Goal: Task Accomplishment & Management: Manage account settings

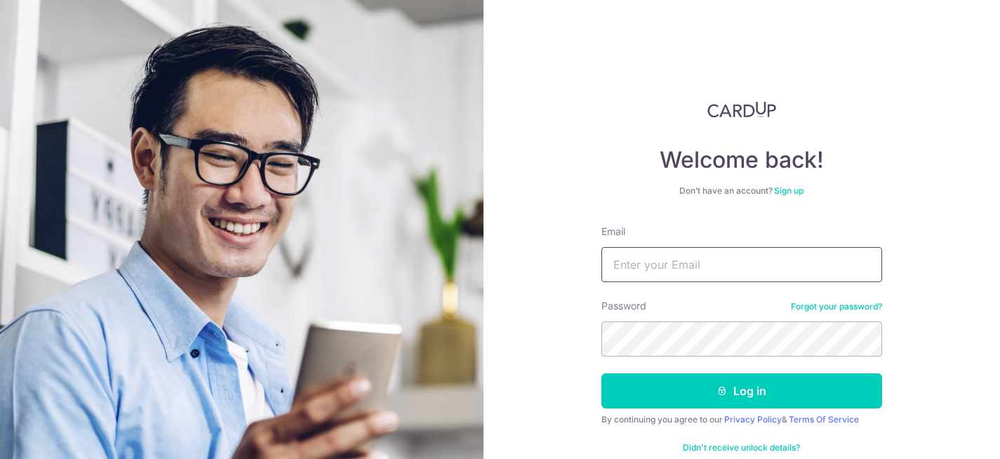
type input "[EMAIL_ADDRESS][DOMAIN_NAME]"
click at [676, 411] on form "Email [EMAIL_ADDRESS][DOMAIN_NAME] Password Forgot your password? Log in By con…" at bounding box center [741, 348] width 281 height 246
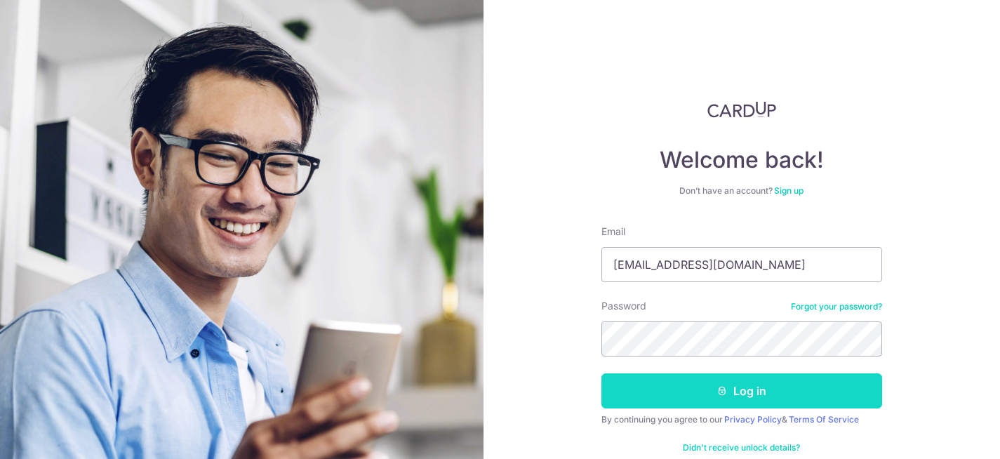
click at [680, 389] on button "Log in" at bounding box center [741, 390] width 281 height 35
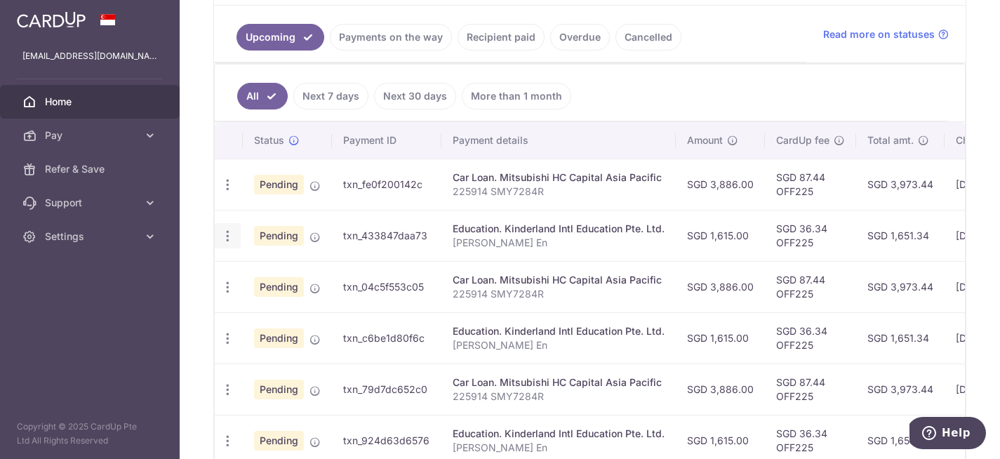
click at [234, 234] on div "Update payment Cancel payment" at bounding box center [228, 236] width 26 height 26
click at [227, 235] on icon "button" at bounding box center [227, 236] width 15 height 15
click at [300, 305] on span "Cancel payment" at bounding box center [302, 308] width 94 height 17
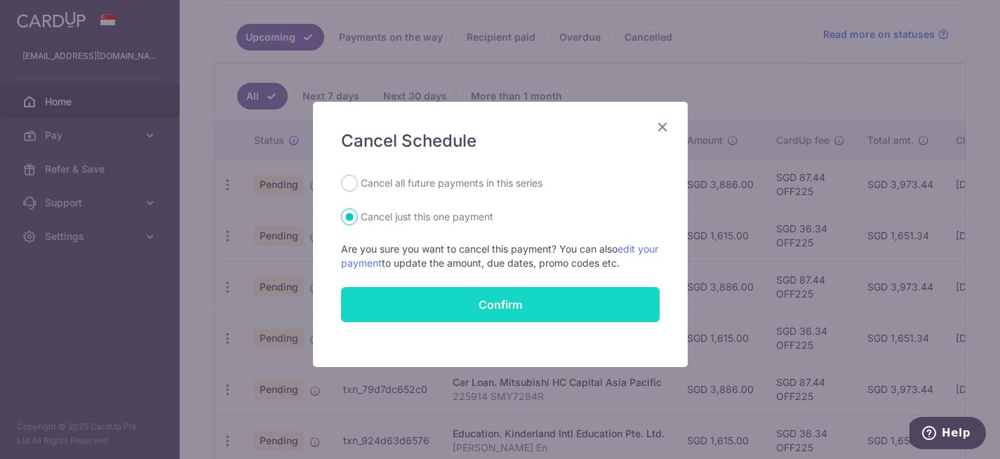
click at [434, 305] on button "Confirm" at bounding box center [500, 304] width 319 height 35
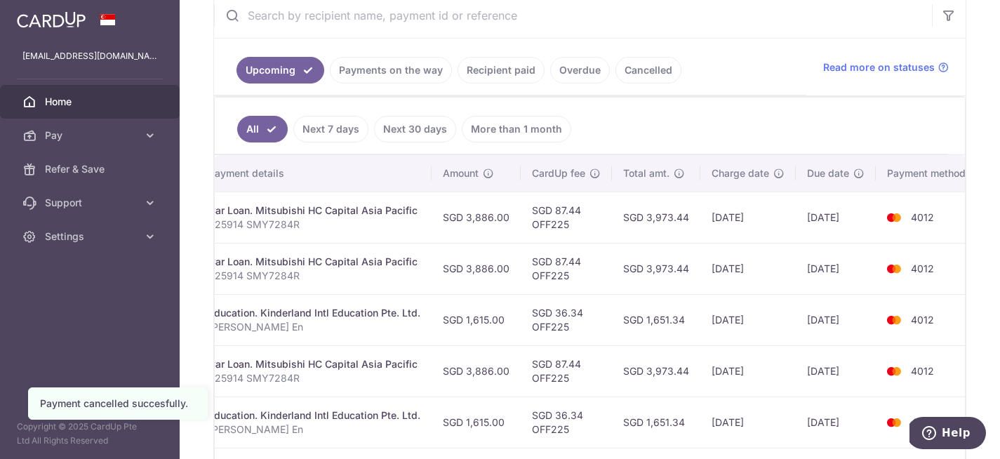
scroll to position [0, 252]
